Goal: Obtain resource: Obtain resource

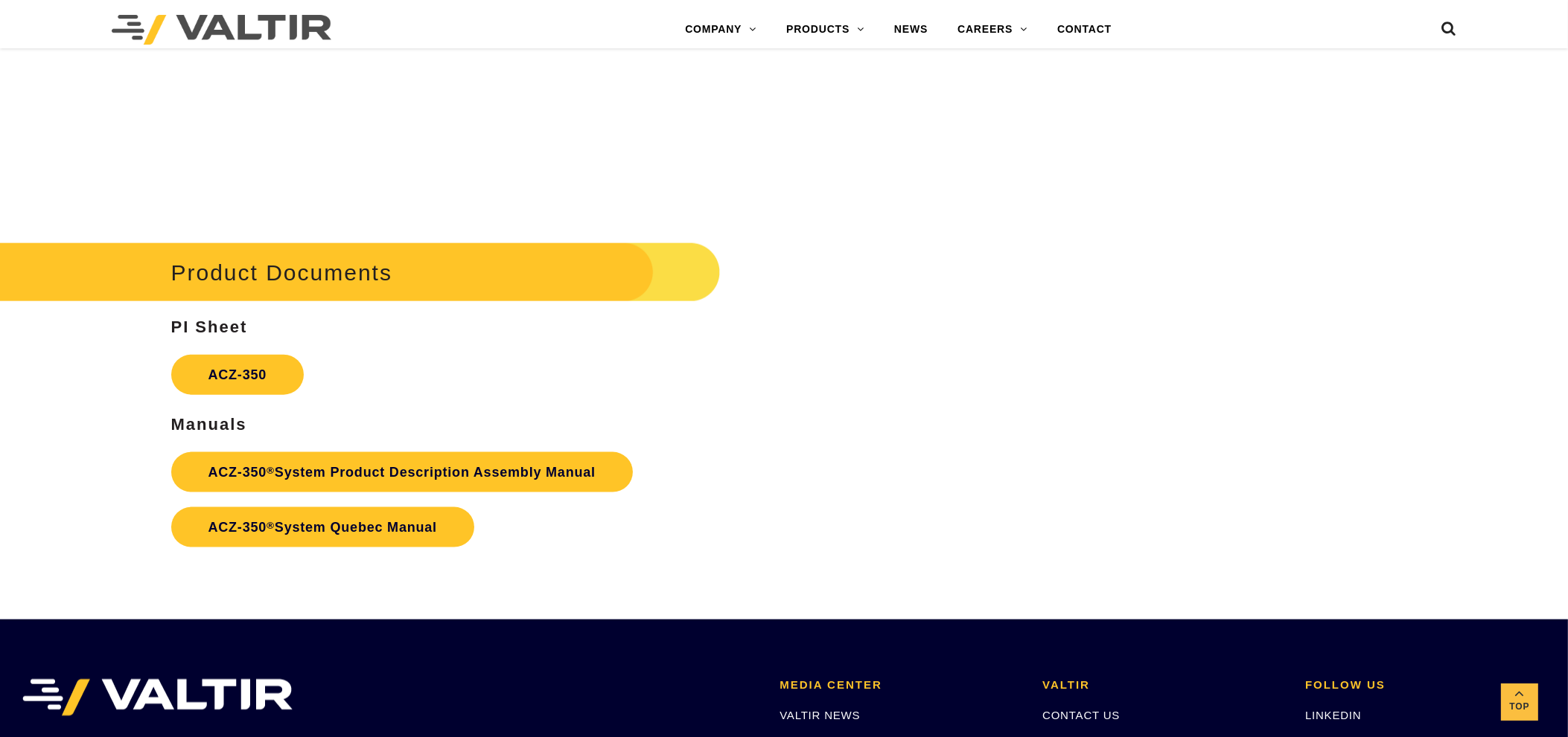
scroll to position [2684, 0]
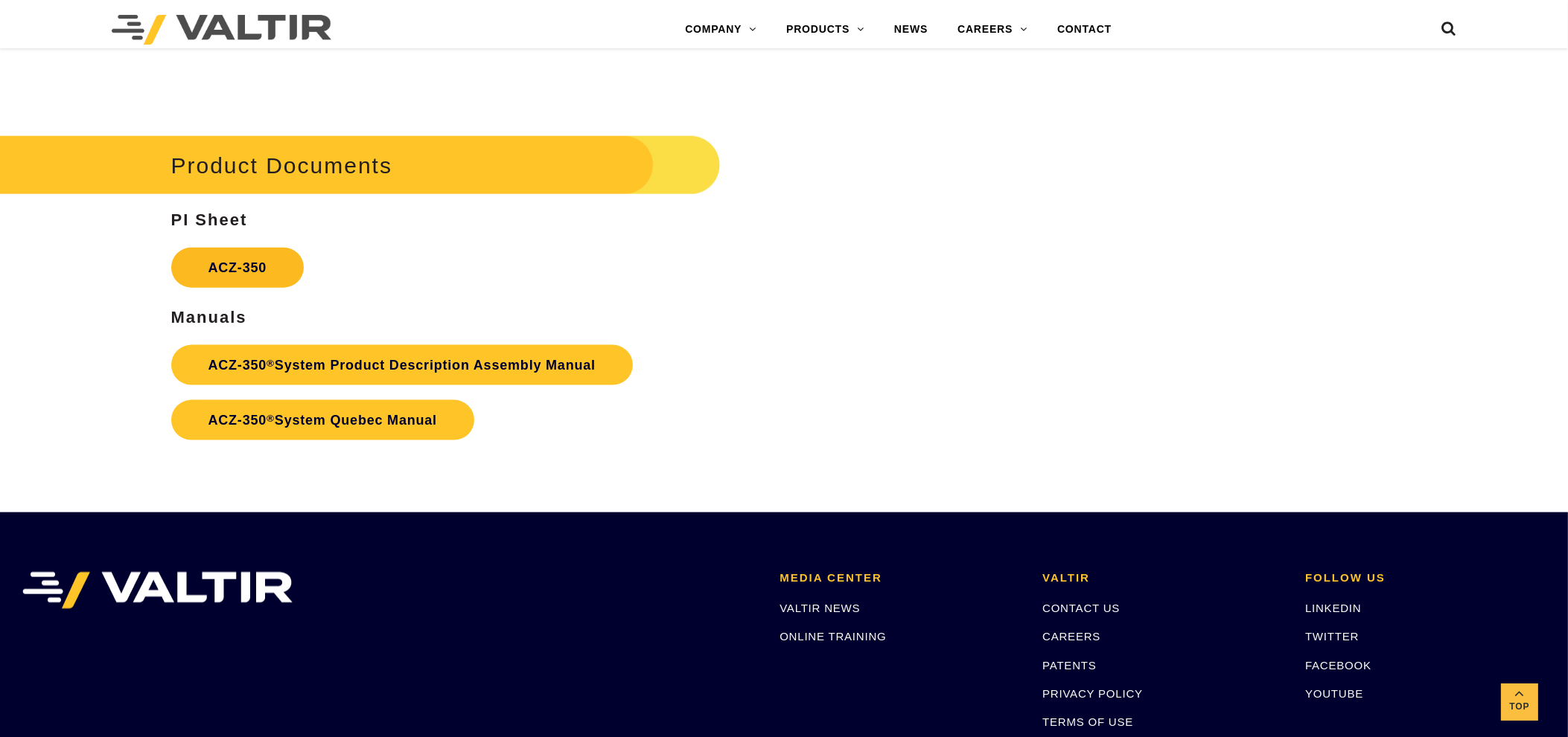
click at [300, 260] on link "ACZ-350" at bounding box center [238, 268] width 134 height 40
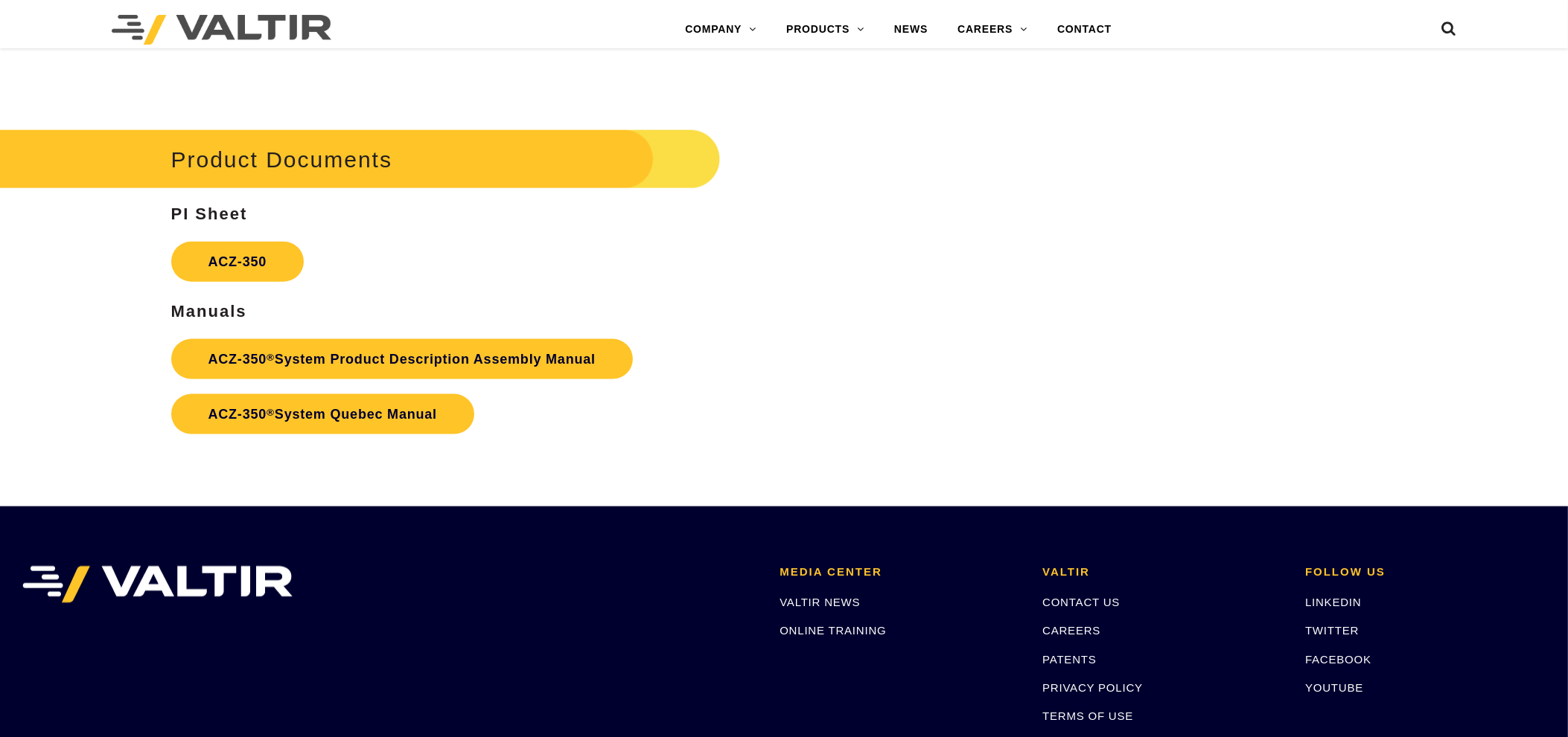
scroll to position [2684, 0]
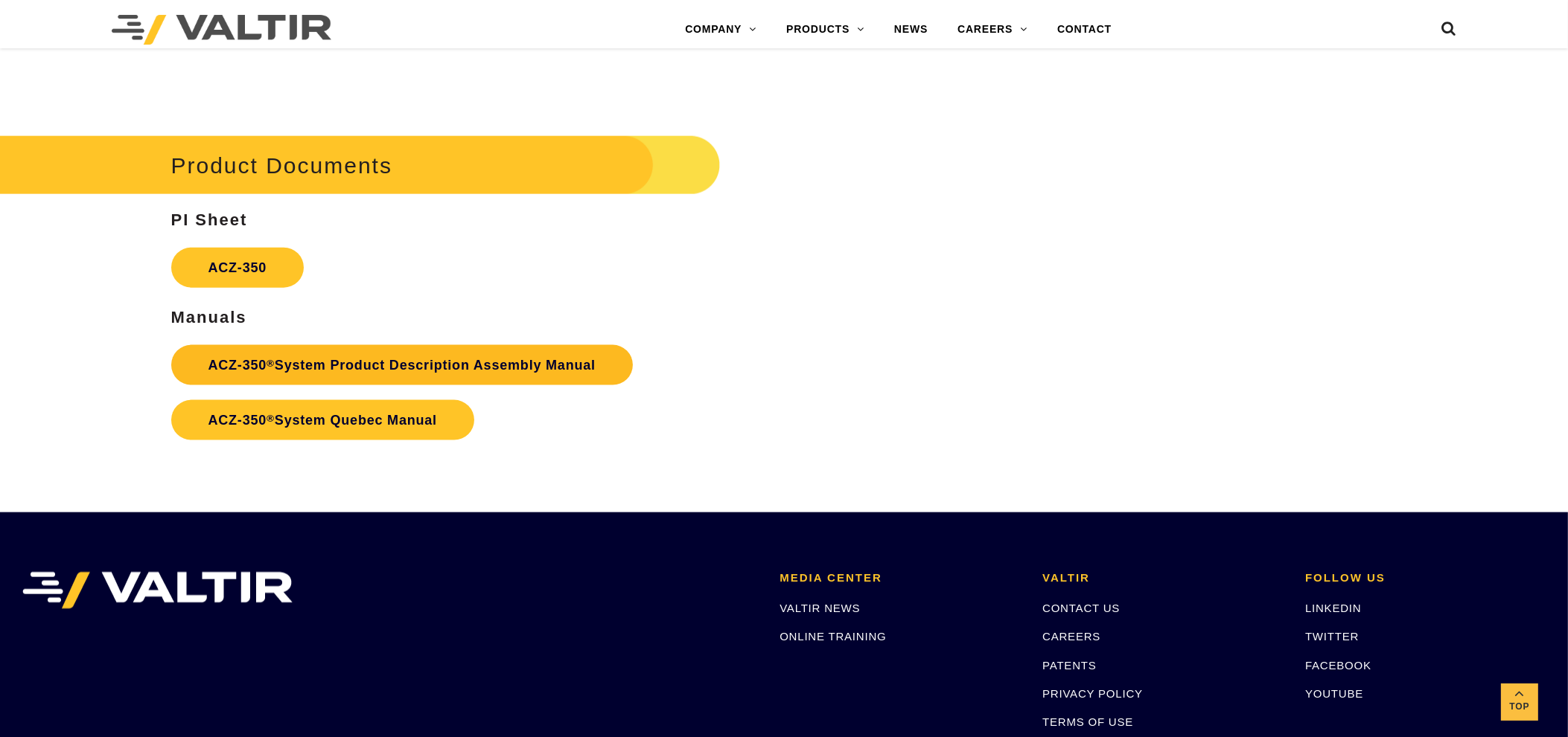
click at [439, 352] on link "ACZ-350 ® System Product Description Assembly Manual" at bounding box center [402, 365] width 461 height 40
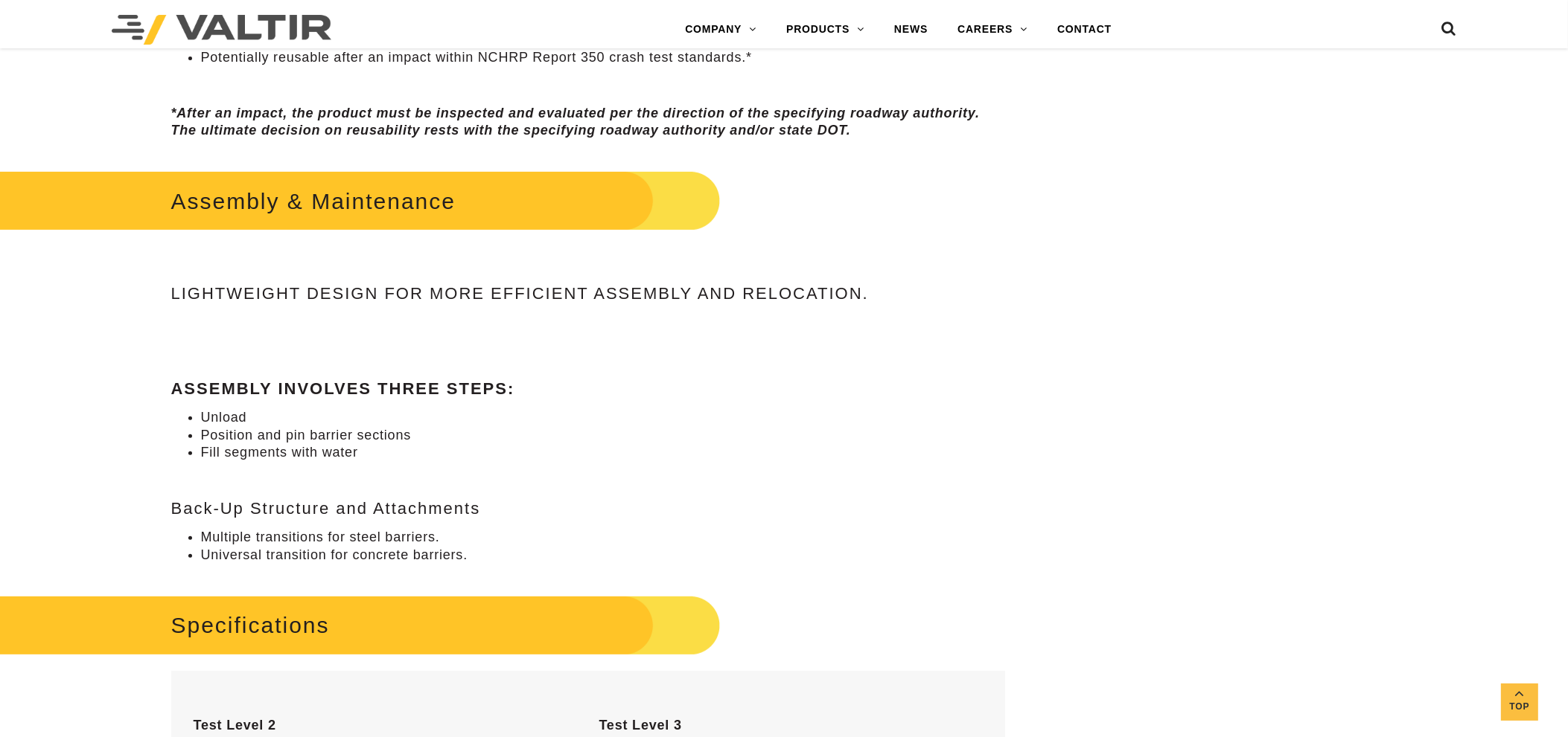
scroll to position [839, 0]
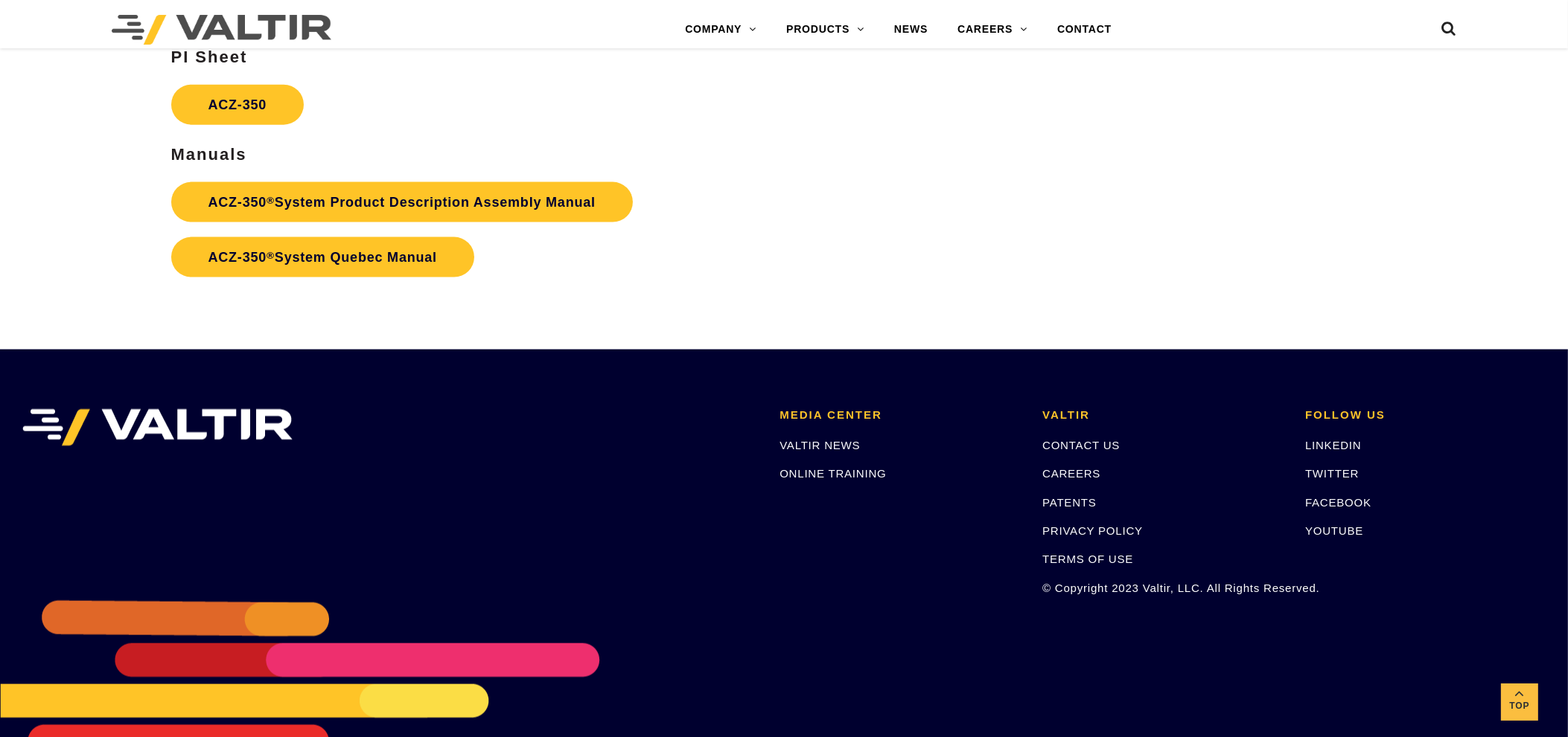
scroll to position [2826, 0]
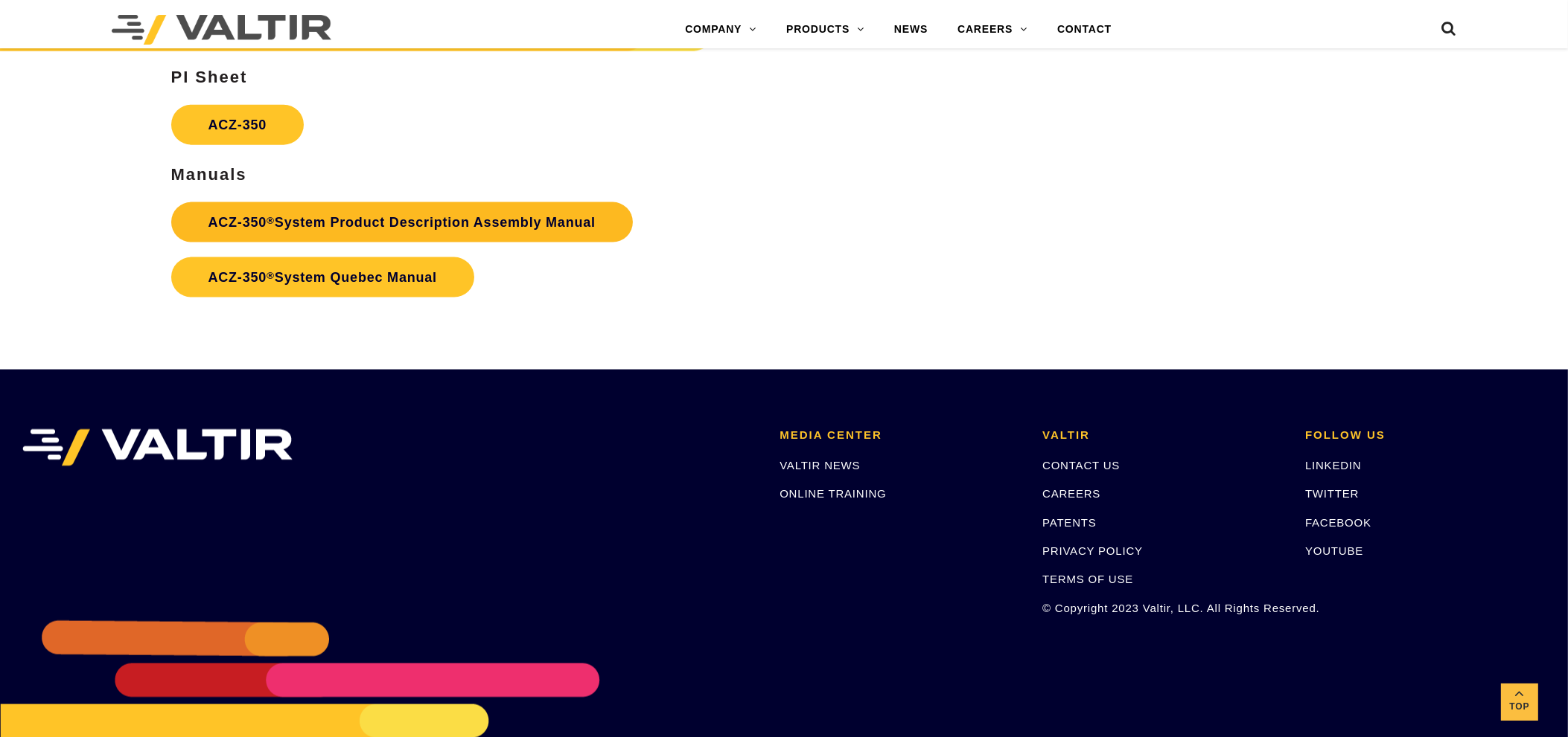
click at [498, 220] on link "ACZ-350 ® System Product Description Assembly Manual" at bounding box center [402, 222] width 461 height 40
click at [354, 278] on link "ACZ-350 ® System Quebec Manual" at bounding box center [323, 278] width 303 height 40
